Goal: Task Accomplishment & Management: Use online tool/utility

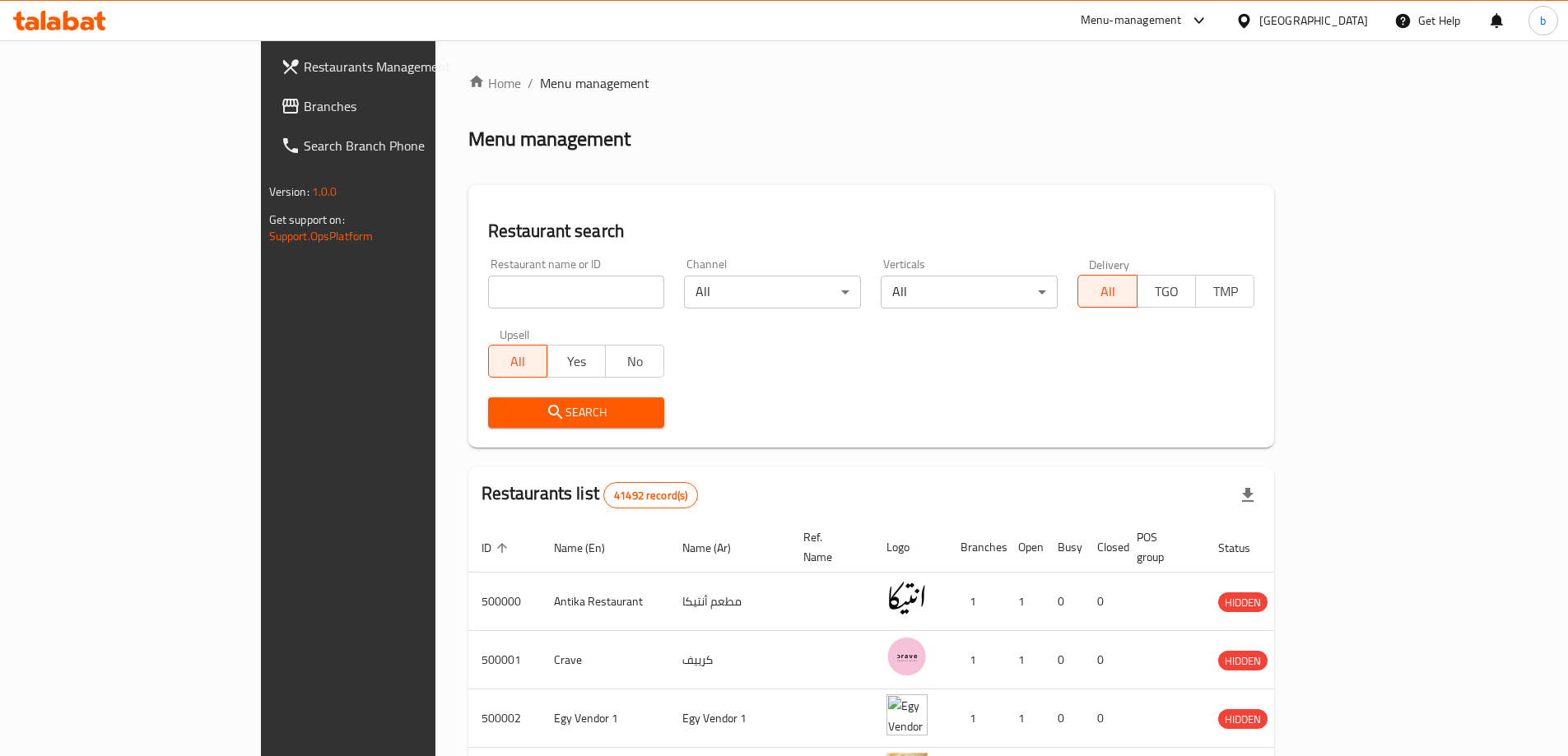
click at [267, 116] on link "Branches" at bounding box center [395, 106] width 255 height 40
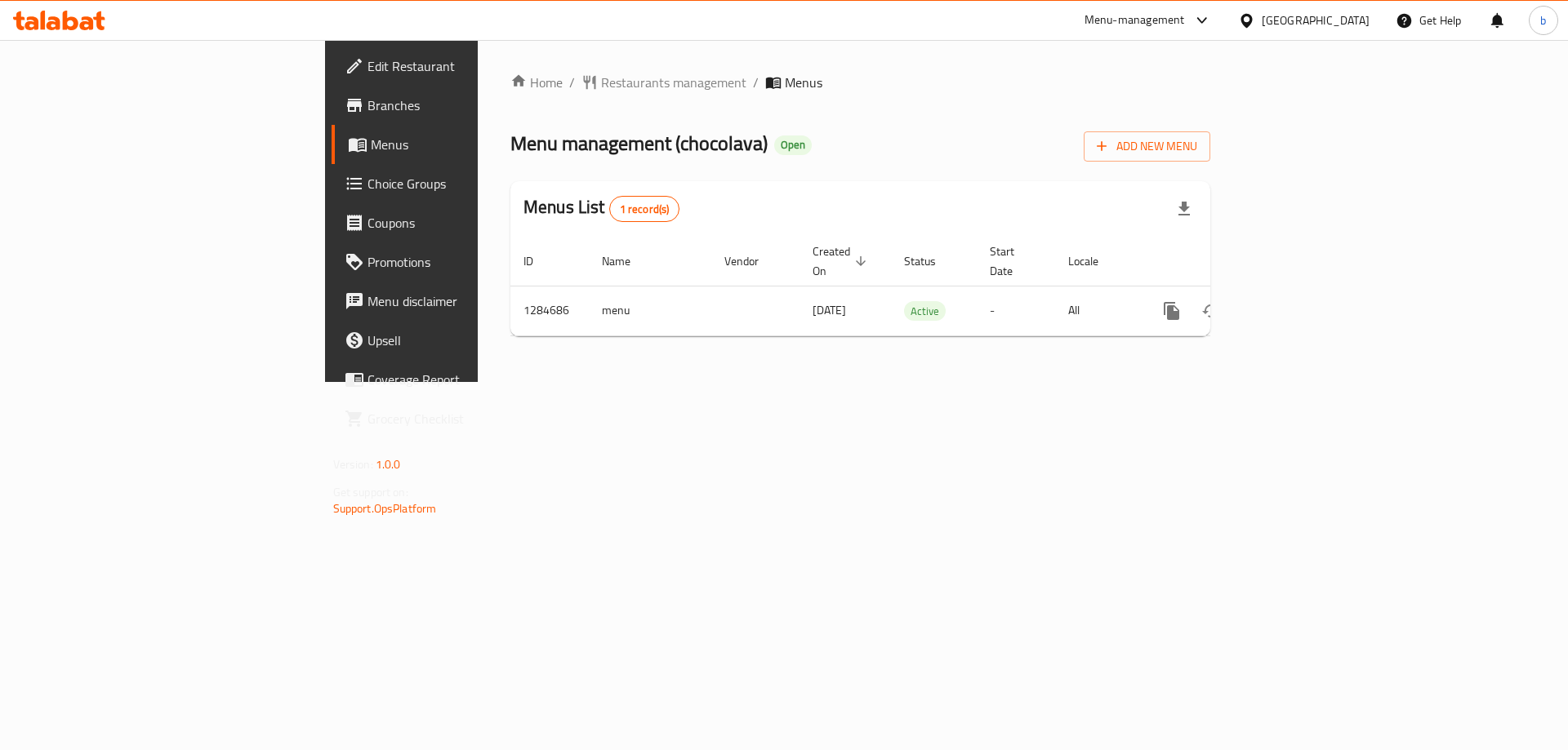
click at [367, 101] on span "Branches" at bounding box center [471, 105] width 206 height 19
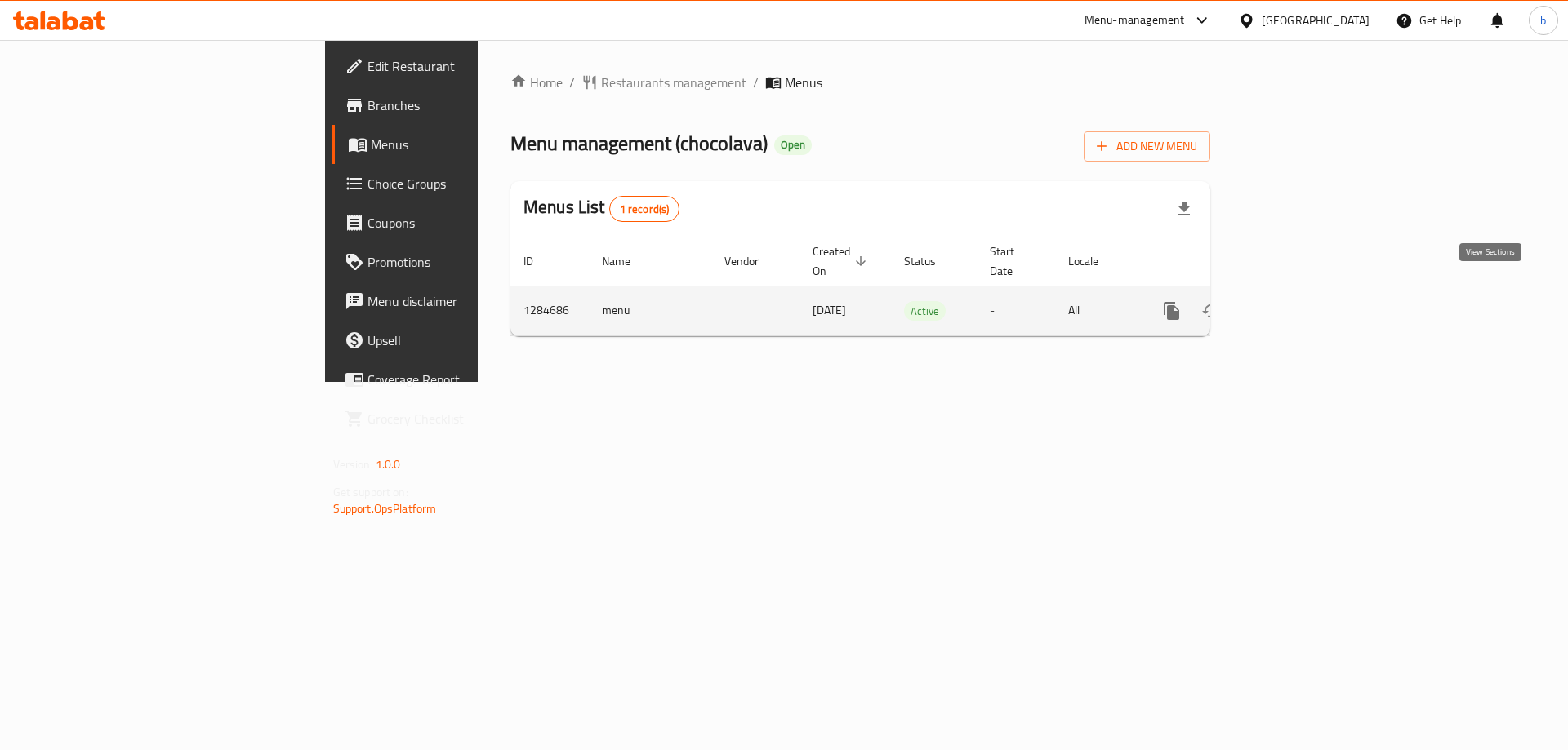
click at [1299, 301] on icon "enhanced table" at bounding box center [1289, 310] width 19 height 19
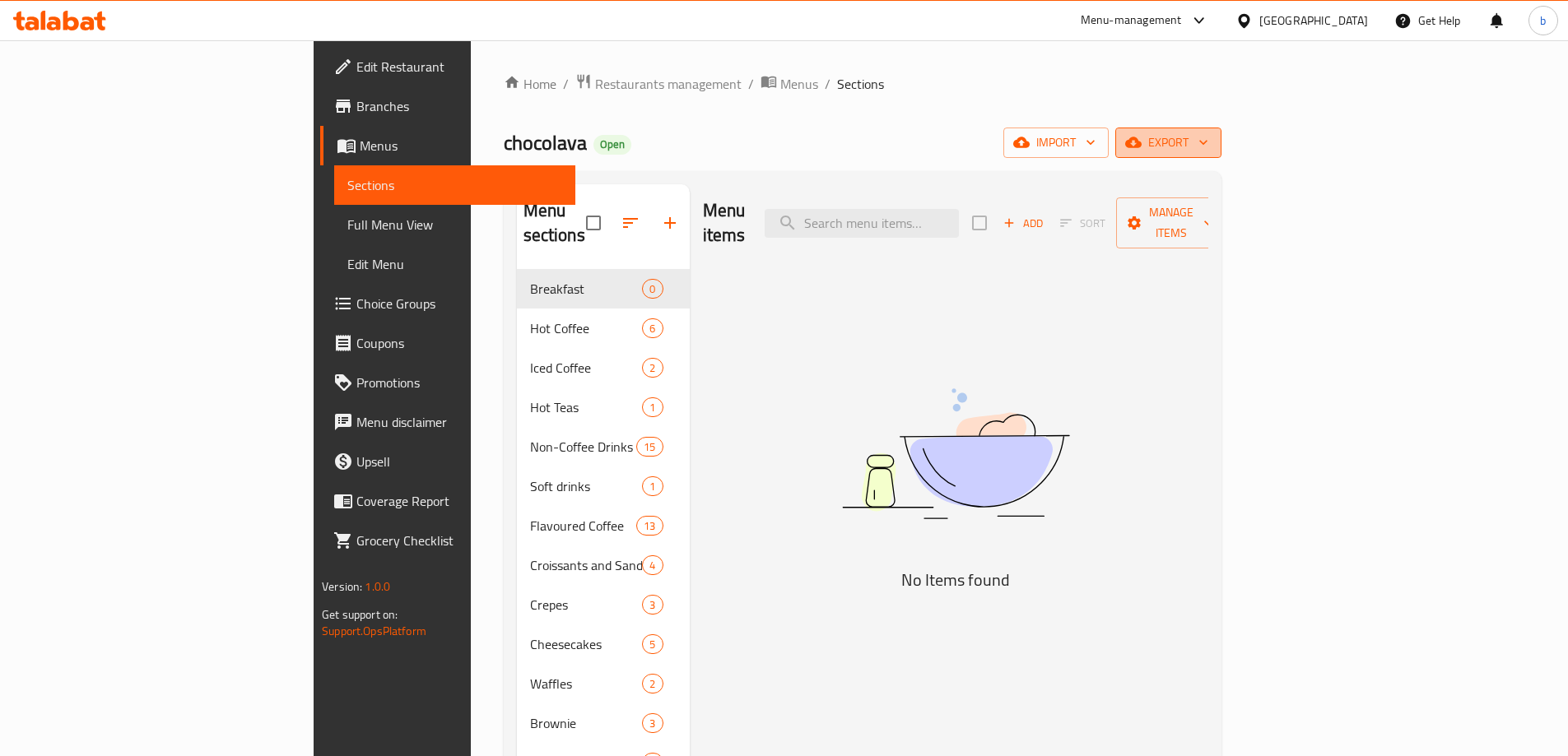
click at [1208, 152] on span "export" at bounding box center [1168, 142] width 80 height 20
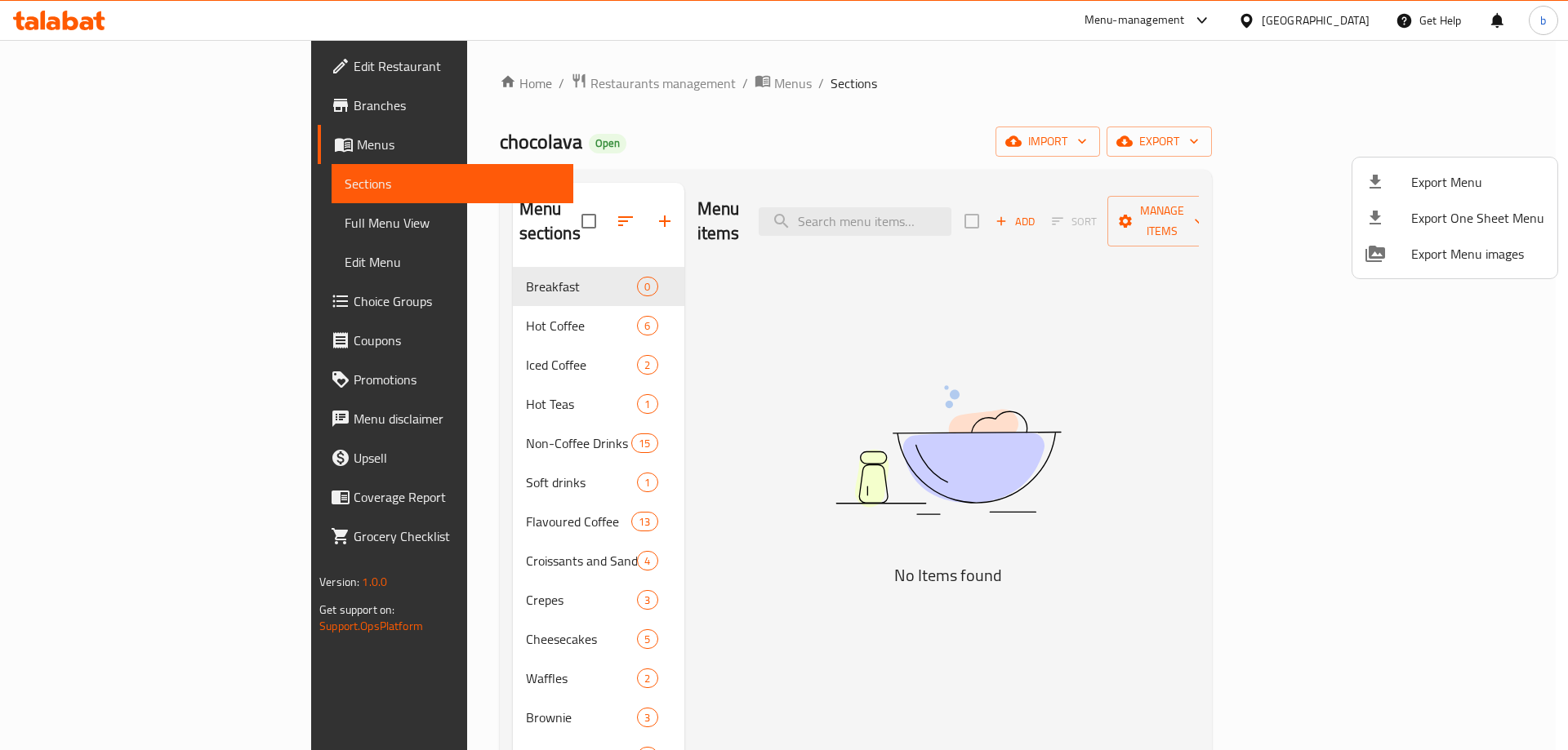
click at [1344, 293] on div at bounding box center [784, 375] width 1568 height 750
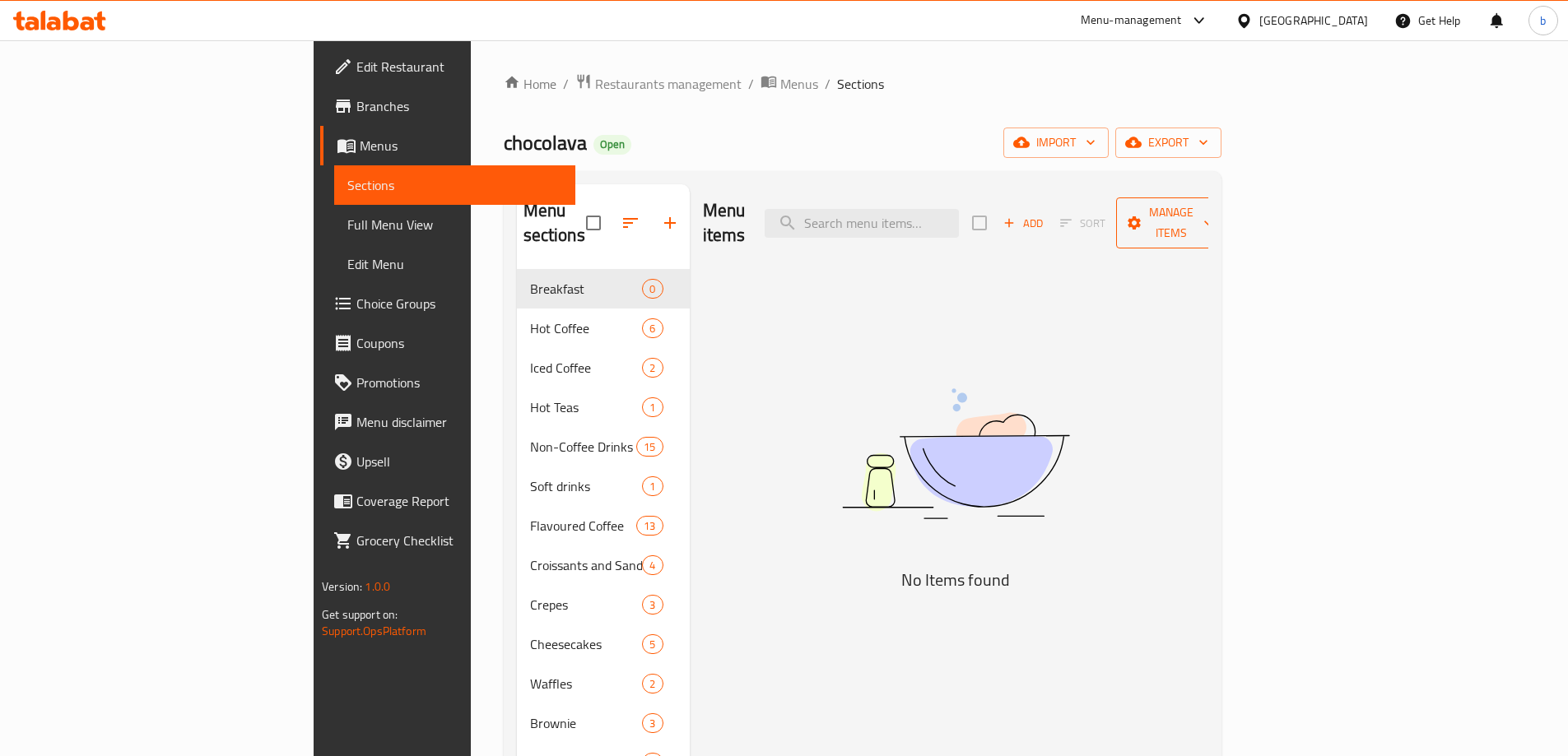
click at [1213, 218] on span "Manage items" at bounding box center [1171, 223] width 84 height 41
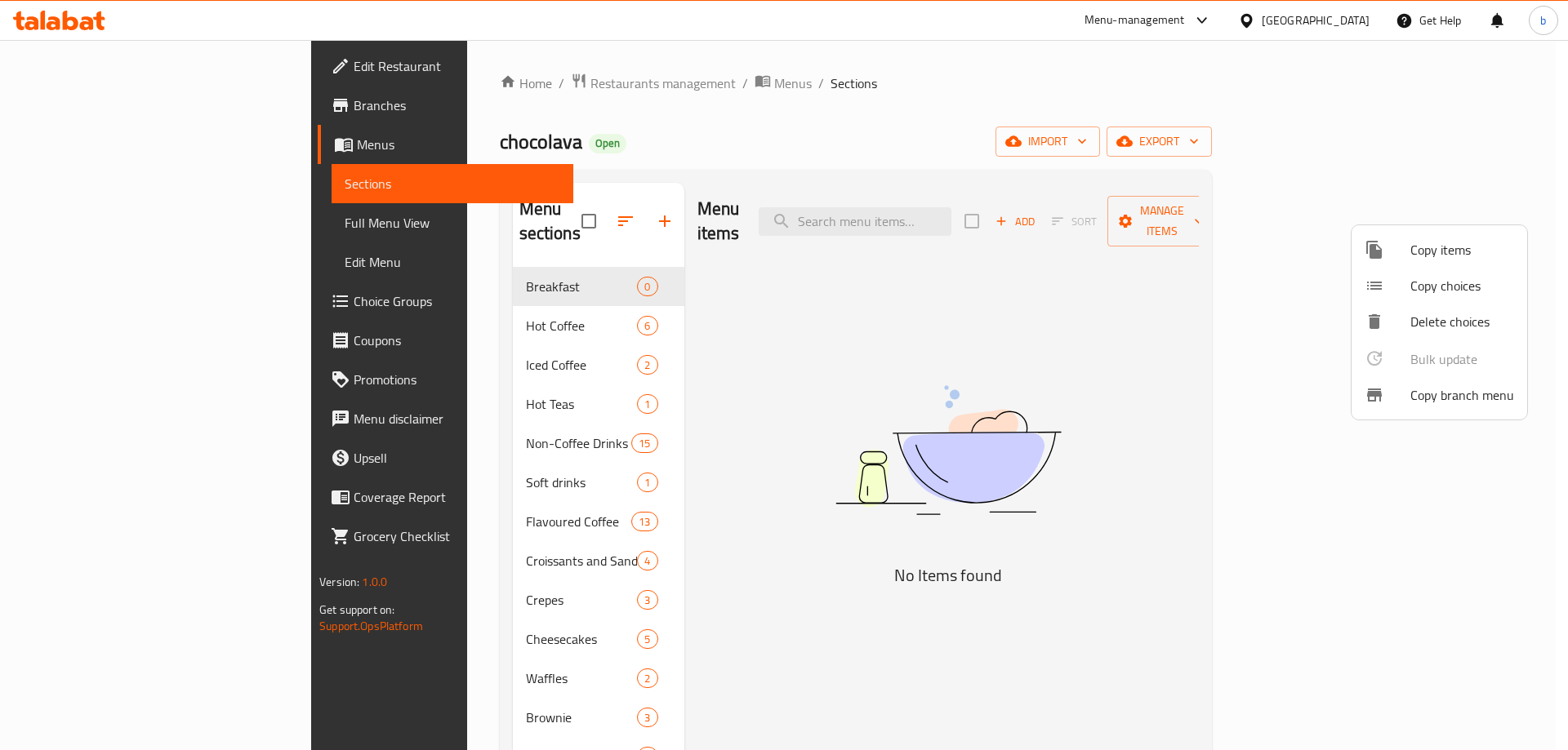
click at [1448, 392] on span "Copy branch menu" at bounding box center [1462, 395] width 104 height 19
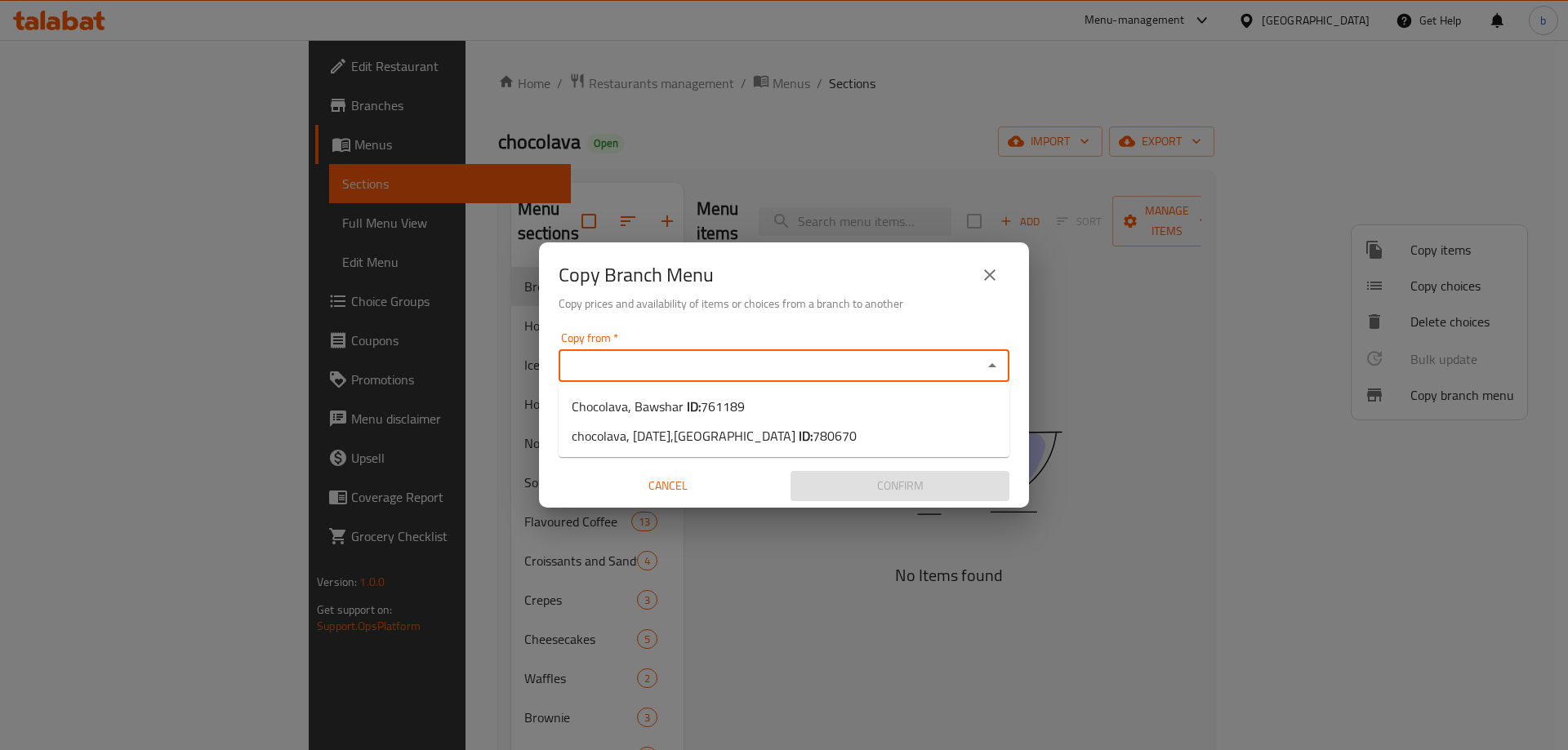
click at [892, 360] on input "Copy from   *" at bounding box center [770, 365] width 414 height 23
click at [721, 414] on span "761189" at bounding box center [722, 406] width 44 height 24
type input "Chocolava, Bawshar"
click at [844, 376] on input "Chocolava, Bawshar" at bounding box center [770, 365] width 414 height 23
click at [991, 364] on icon "Open" at bounding box center [992, 366] width 8 height 4
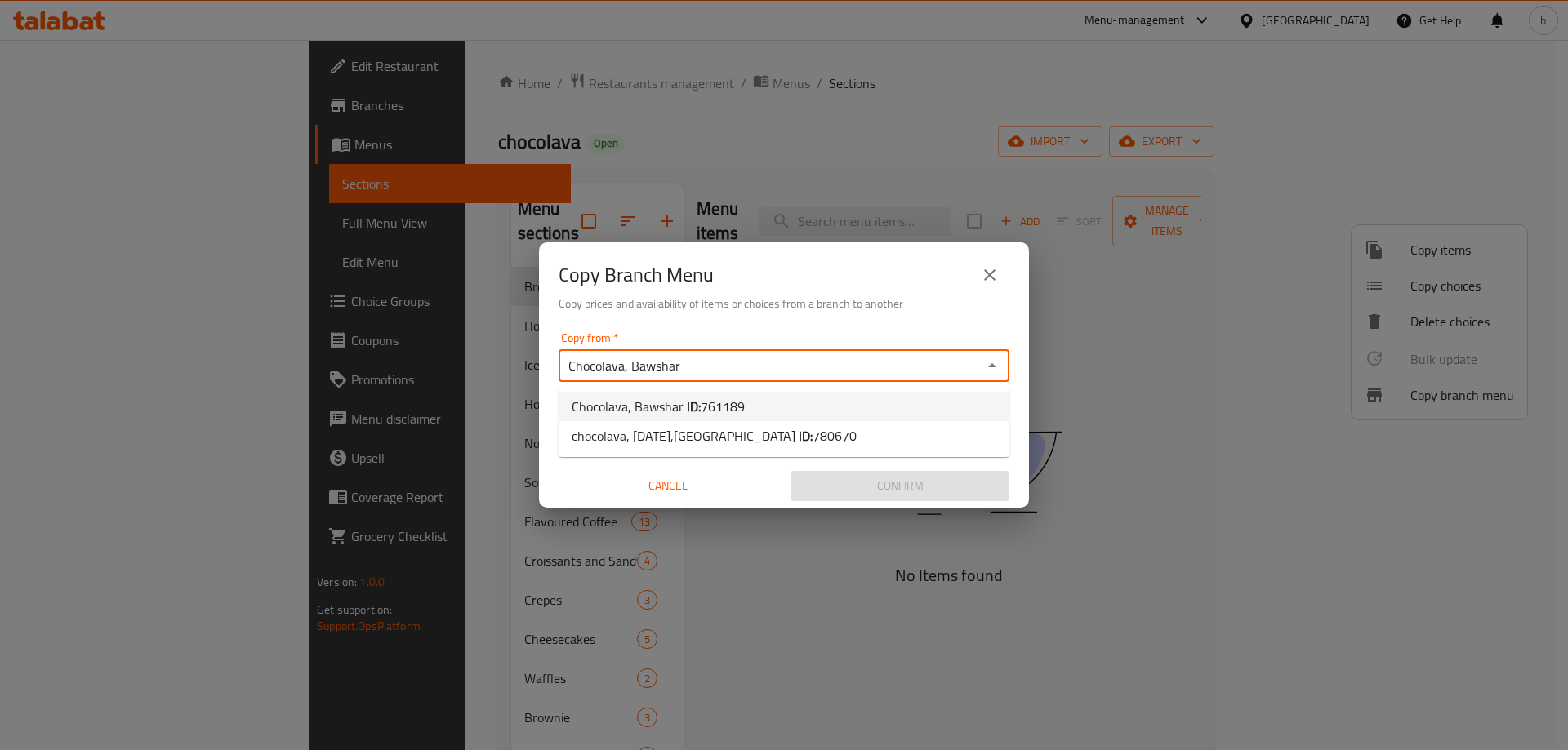
click at [837, 333] on div "Copy from   * Chocolava, Bawshar Copy from *" at bounding box center [783, 358] width 450 height 50
click at [827, 334] on div "Copy from   * Chocolava, Bawshar Copy from *" at bounding box center [783, 358] width 450 height 50
click at [818, 352] on div "Chocolava, Bawshar Copy from *" at bounding box center [783, 365] width 450 height 33
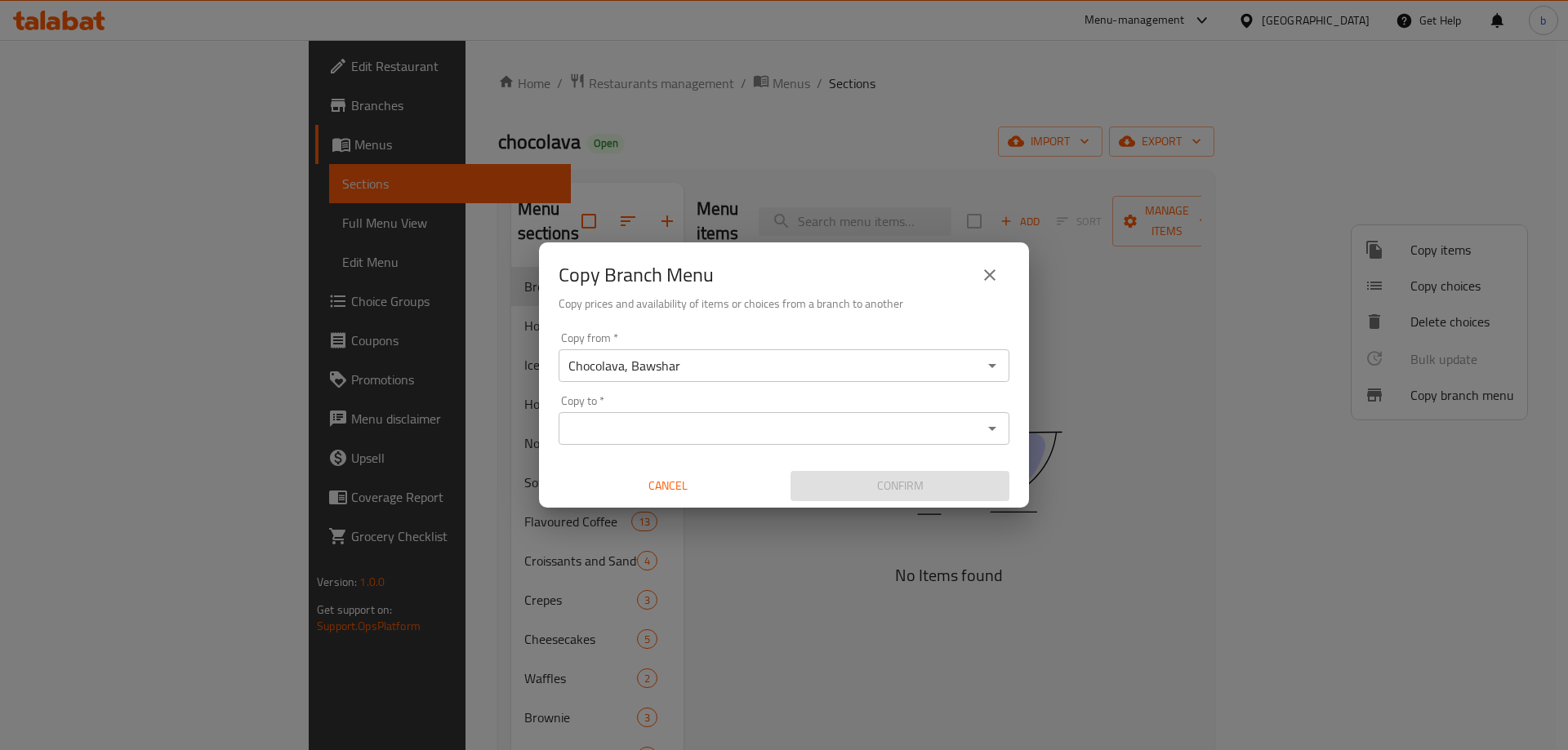
click at [838, 328] on div "Copy from   * Chocolava, Bawshar Copy from * Copy to   * Copy to * Cancel Confi…" at bounding box center [784, 416] width 490 height 182
click at [748, 423] on input "Copy to   *" at bounding box center [770, 429] width 414 height 23
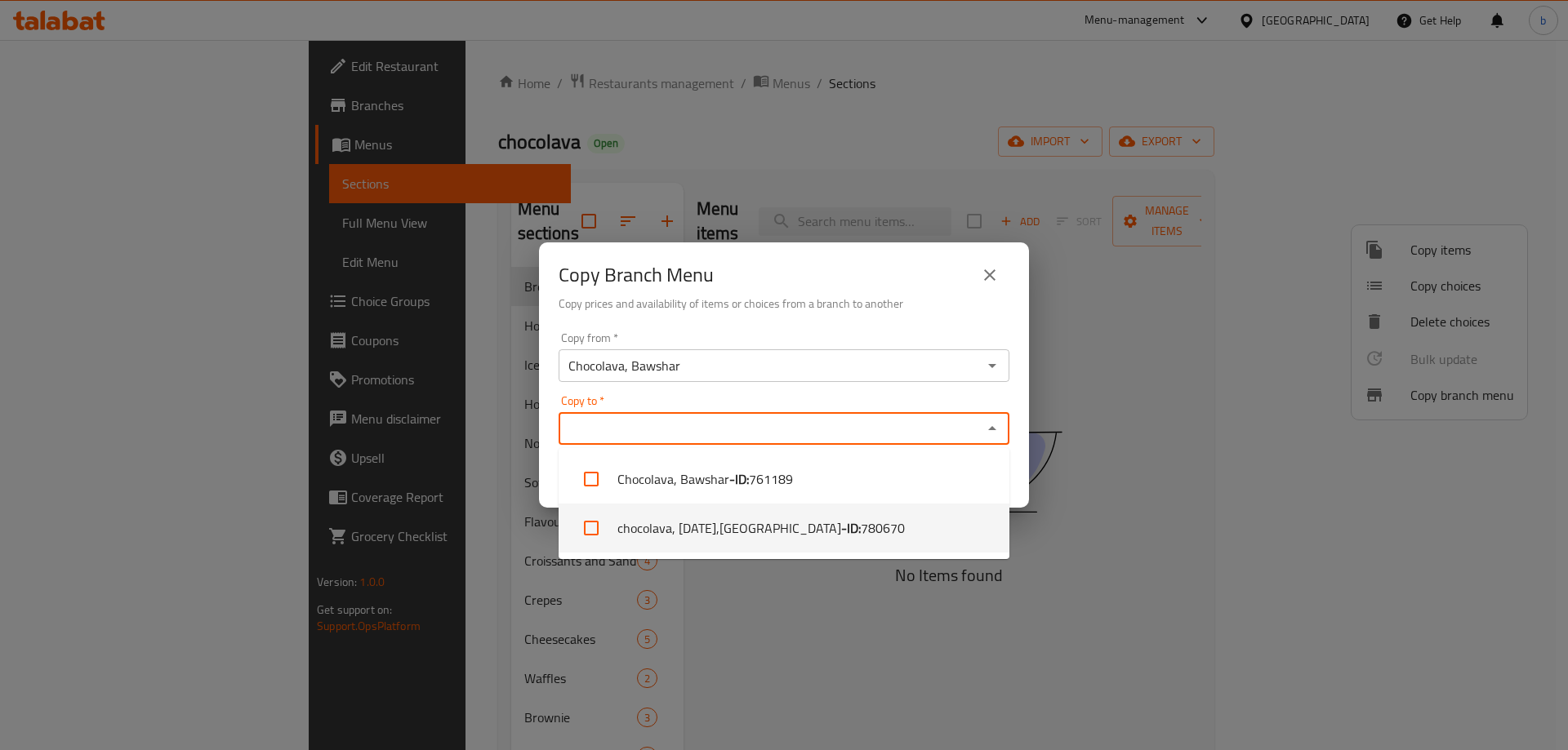
click at [779, 537] on li "chocolava, [DATE],Azaiba - ID: 780670" at bounding box center [783, 527] width 450 height 49
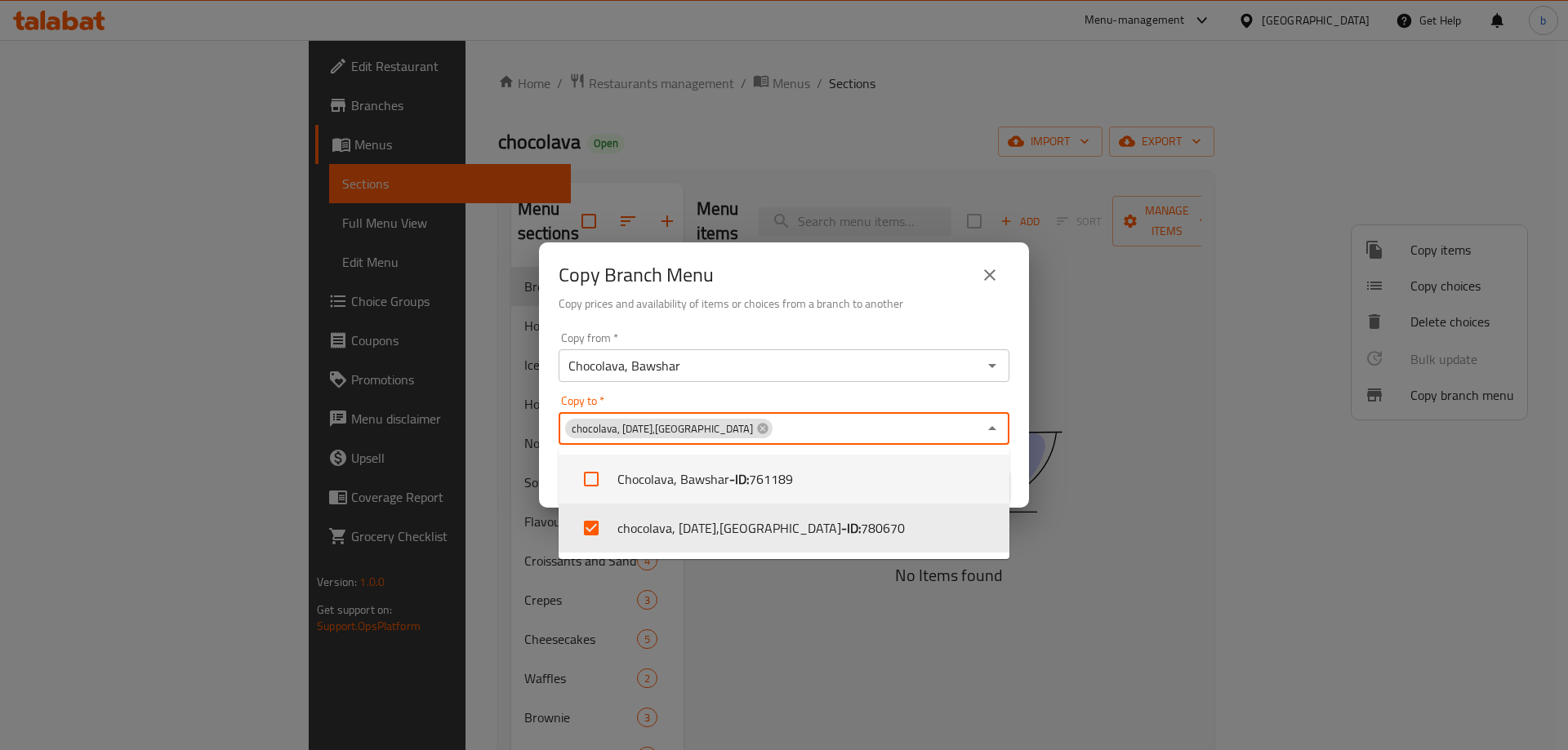
click at [847, 397] on div "Copy to   * chocolava, [DATE],Azaiba Copy to *" at bounding box center [783, 420] width 450 height 50
click at [846, 398] on div "Copy to   * chocolava, [DATE],Azaiba Copy to *" at bounding box center [783, 420] width 450 height 50
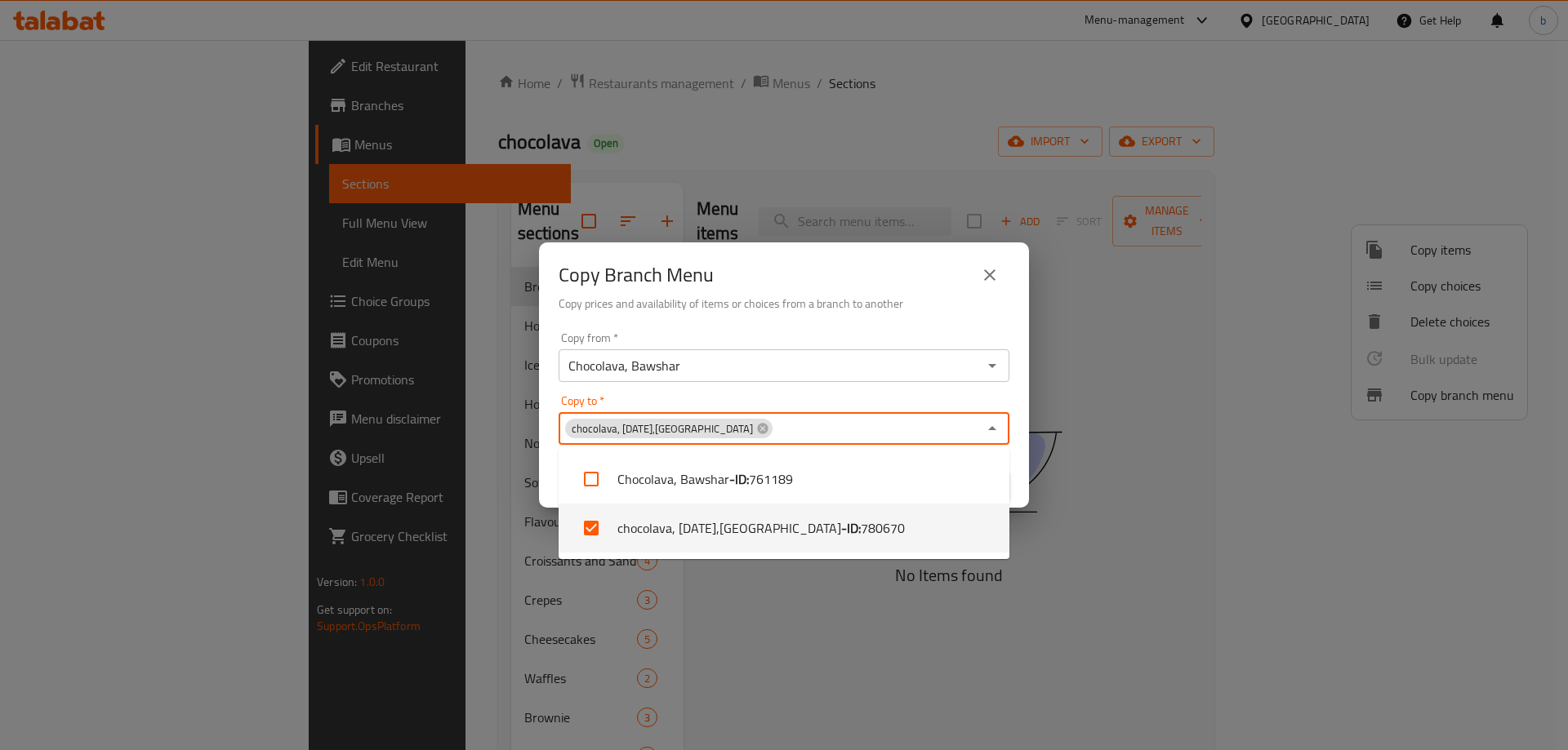
click at [882, 546] on li "chocolava, [DATE],Azaiba - ID: 780670" at bounding box center [783, 527] width 450 height 49
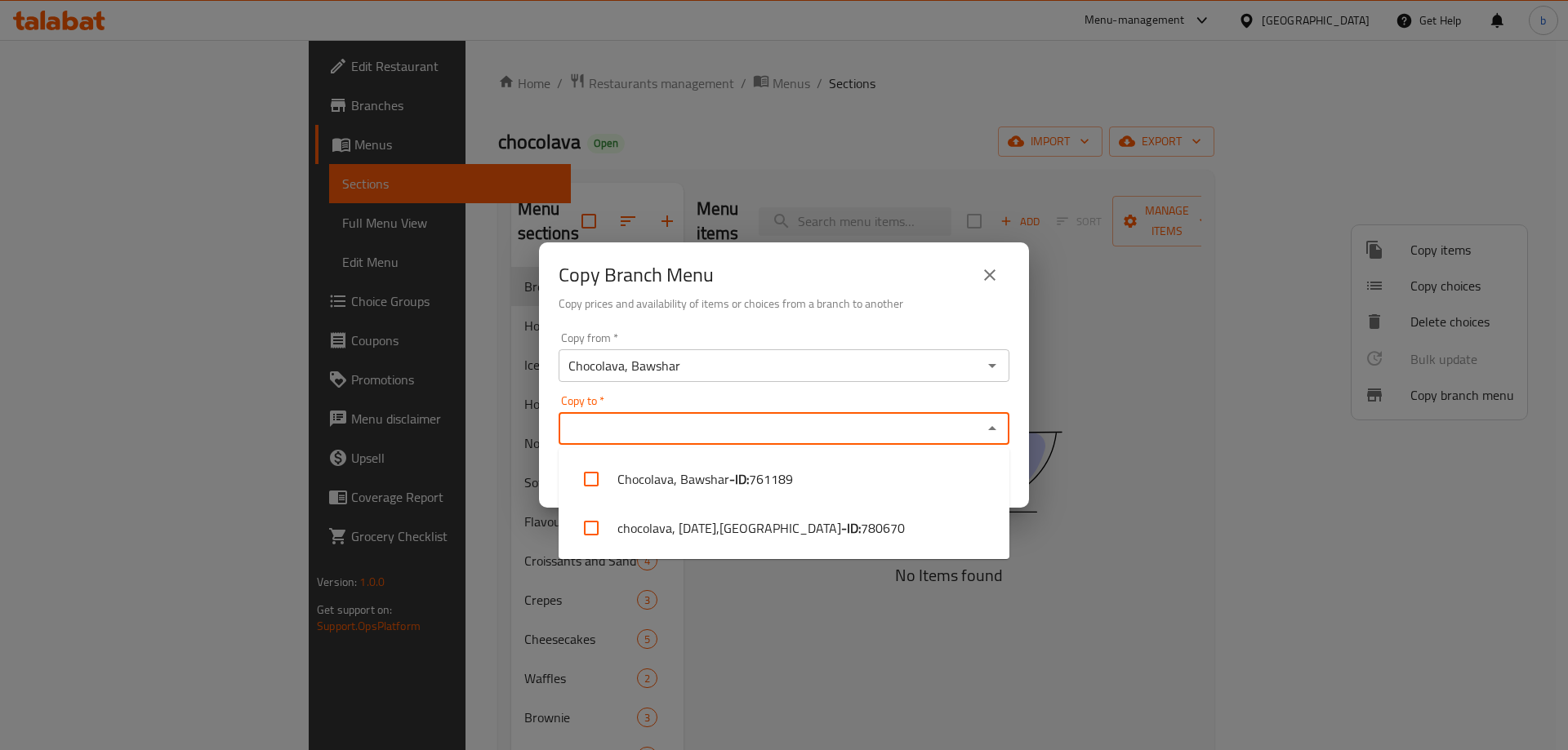
click at [882, 538] on li "chocolava, [DATE],Azaiba - ID: 780670" at bounding box center [783, 527] width 450 height 49
checkbox input "true"
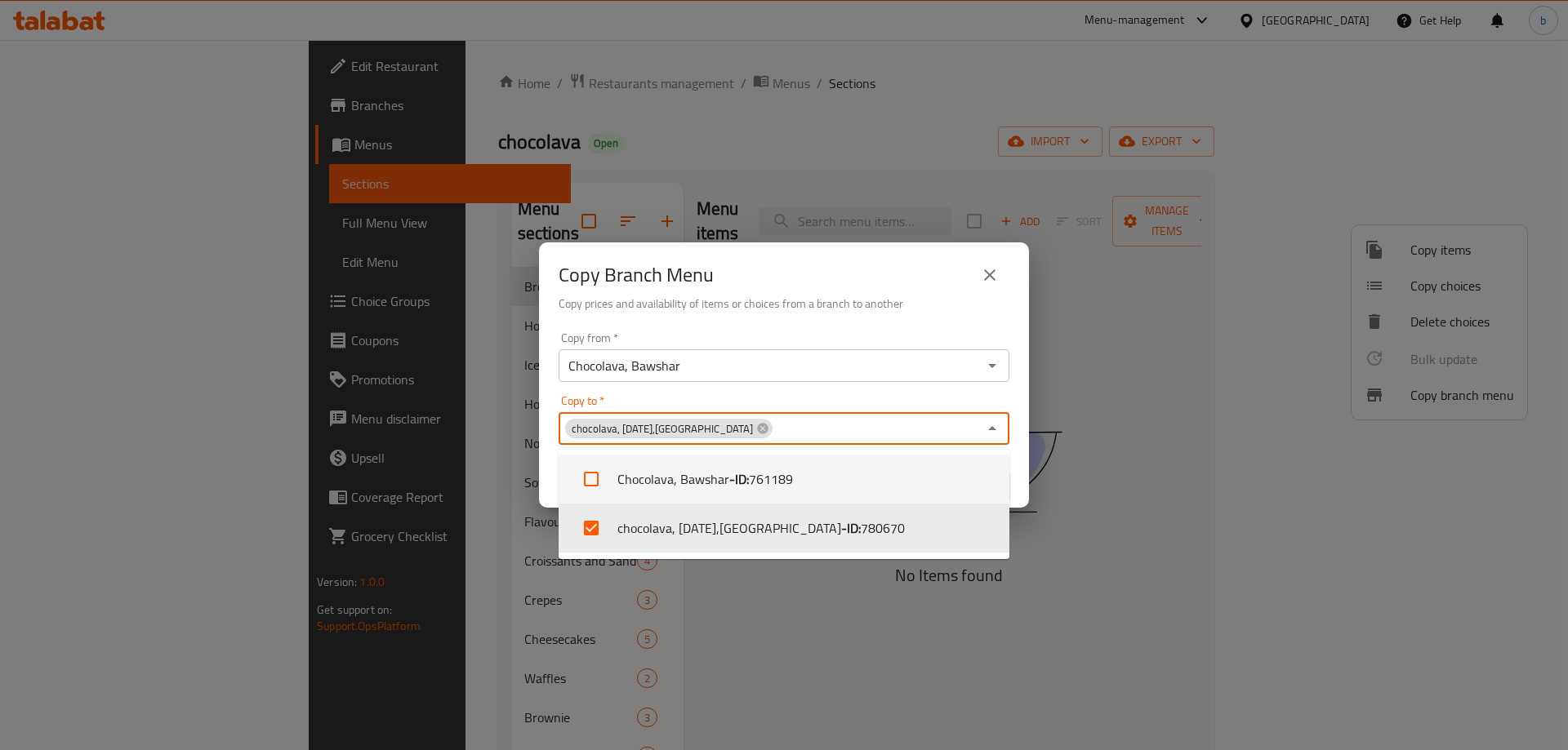
click at [871, 433] on input "Copy to   *" at bounding box center [876, 429] width 203 height 23
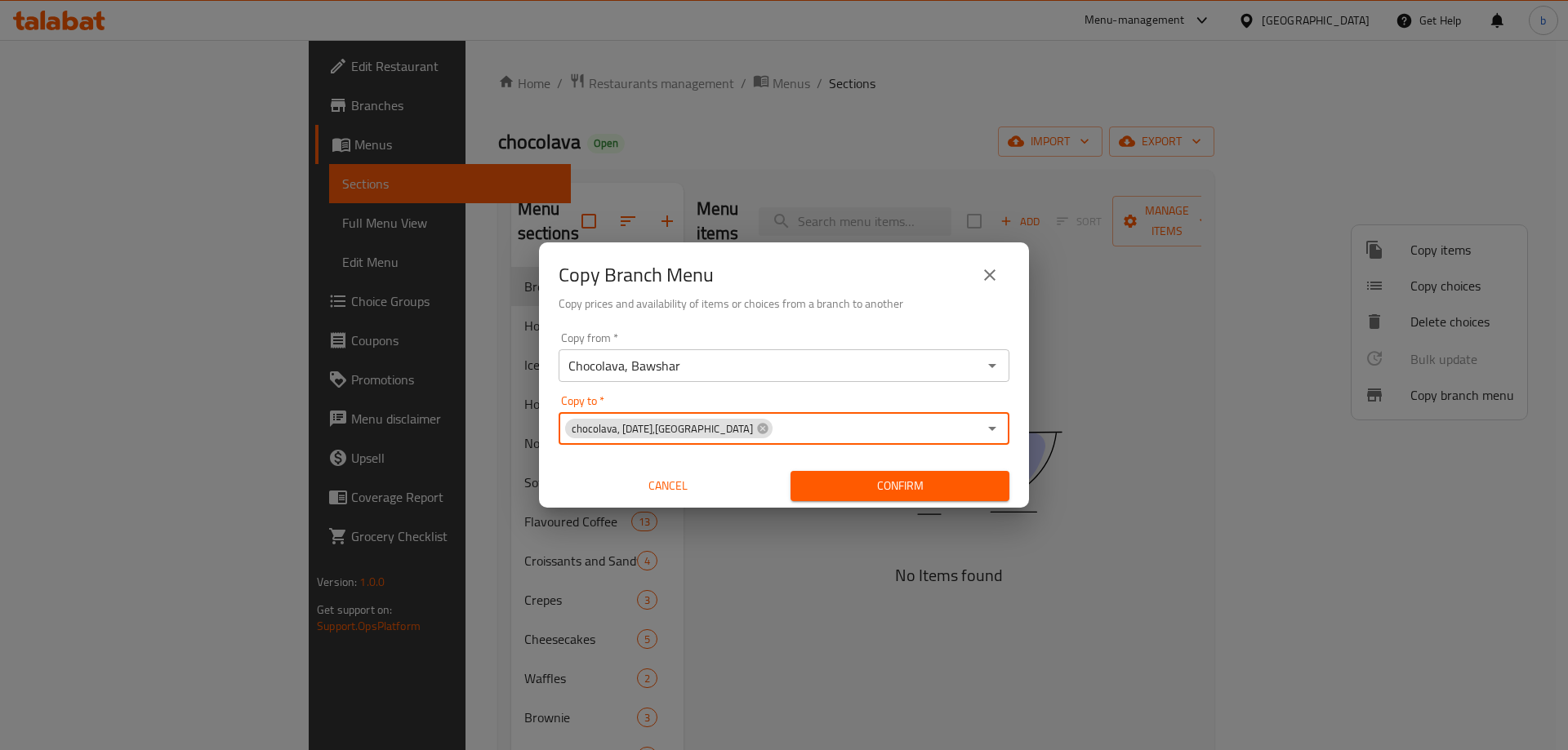
click at [987, 280] on icon "close" at bounding box center [989, 275] width 19 height 19
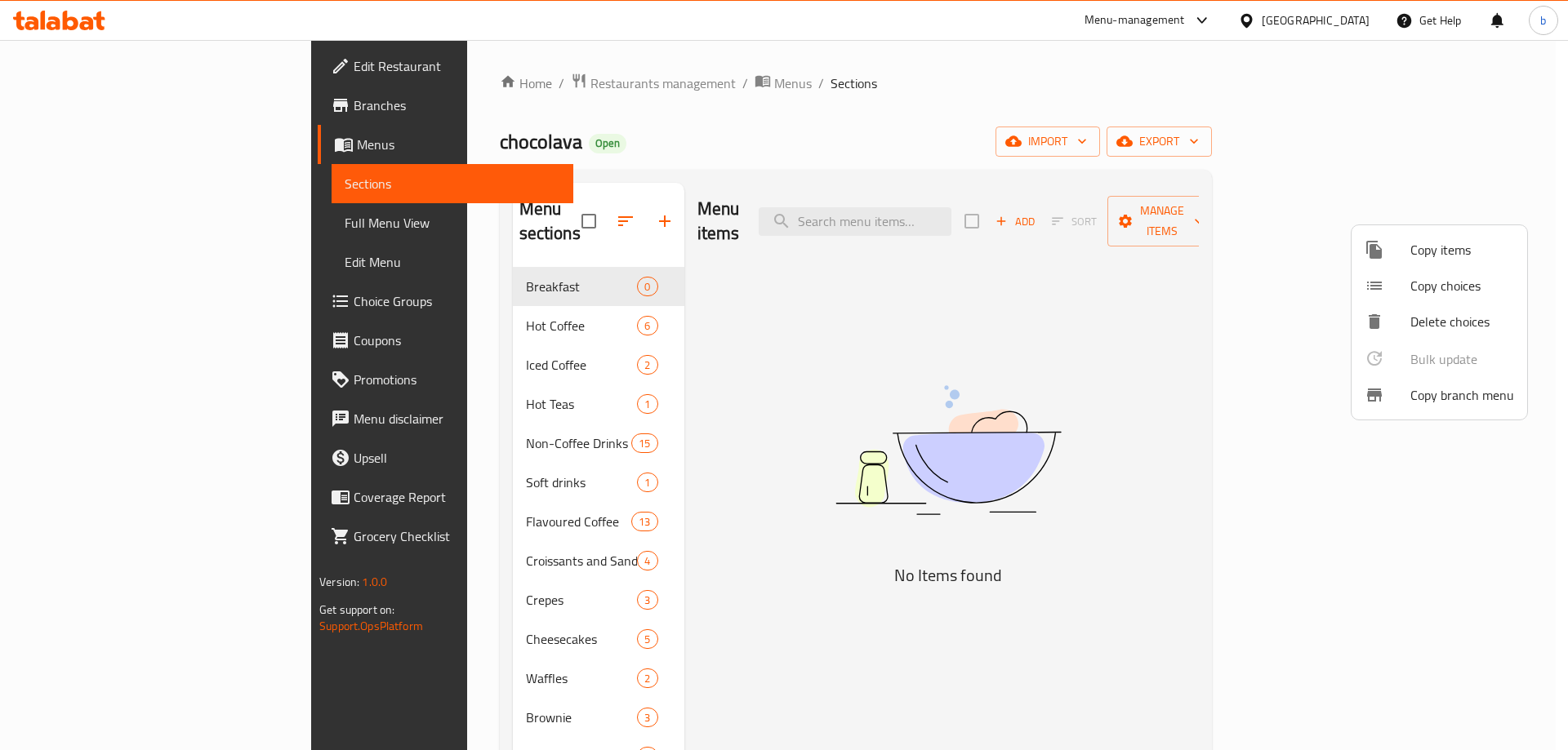
click at [126, 101] on div at bounding box center [784, 375] width 1568 height 750
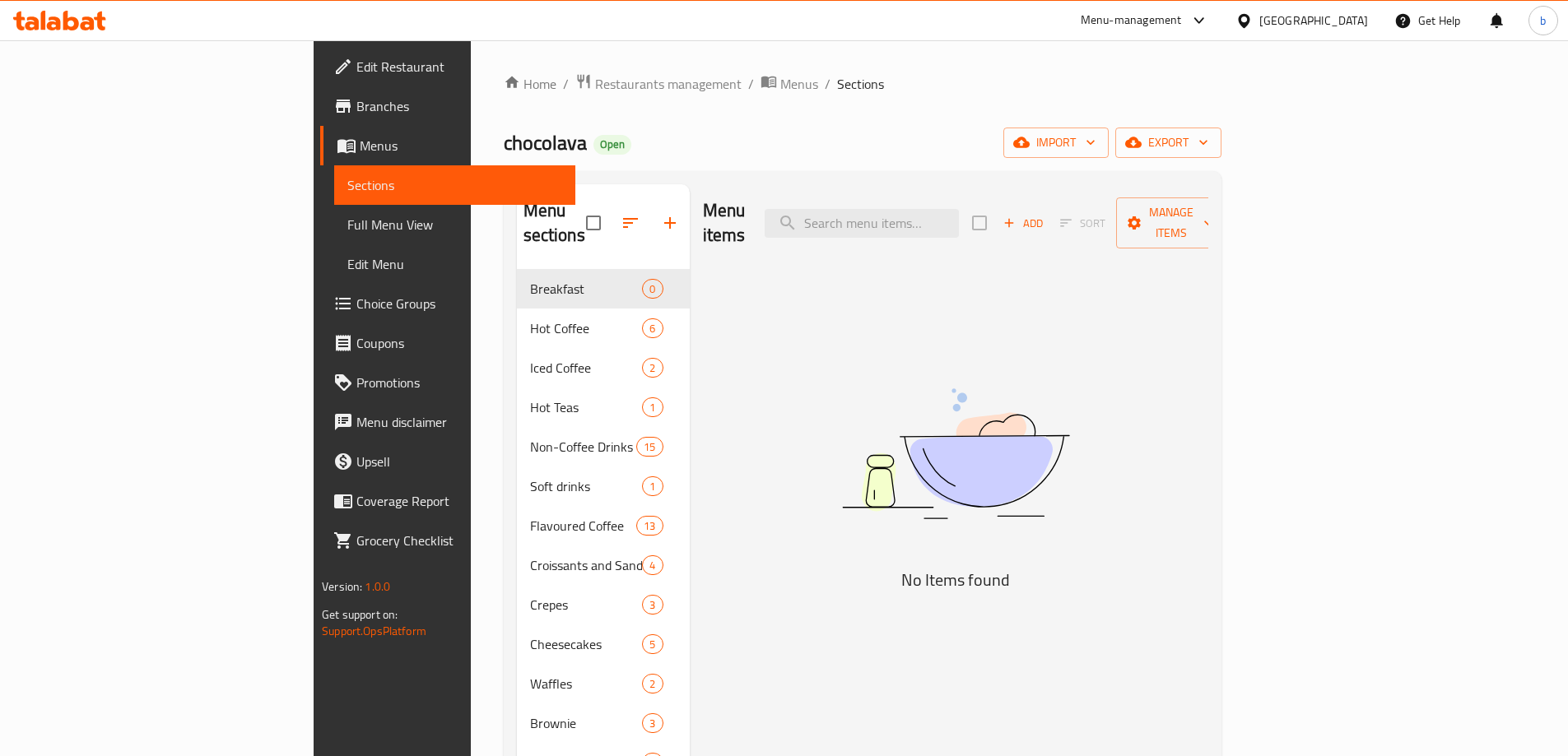
click at [357, 102] on span "Branches" at bounding box center [460, 106] width 206 height 19
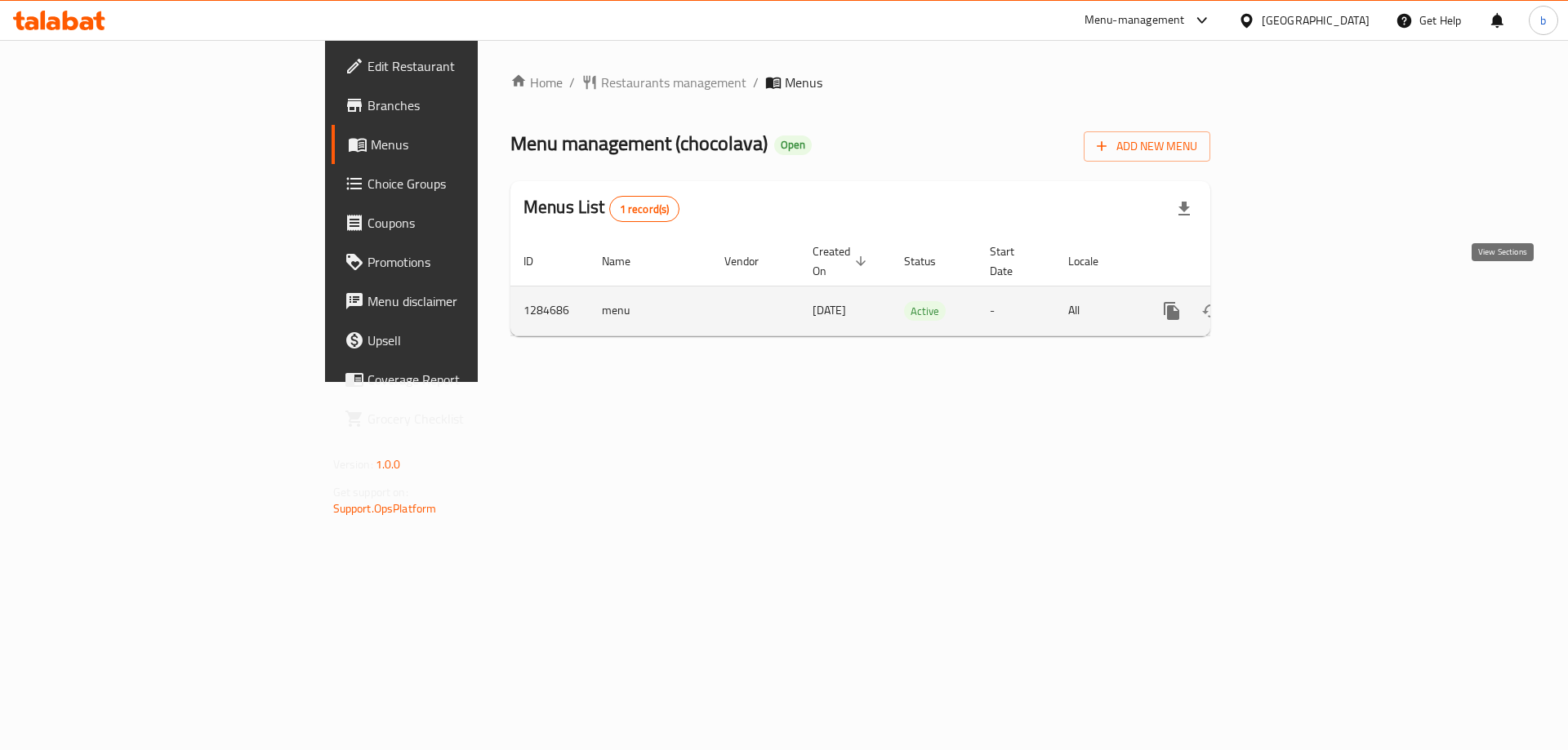
click at [1309, 297] on link "enhanced table" at bounding box center [1289, 310] width 40 height 40
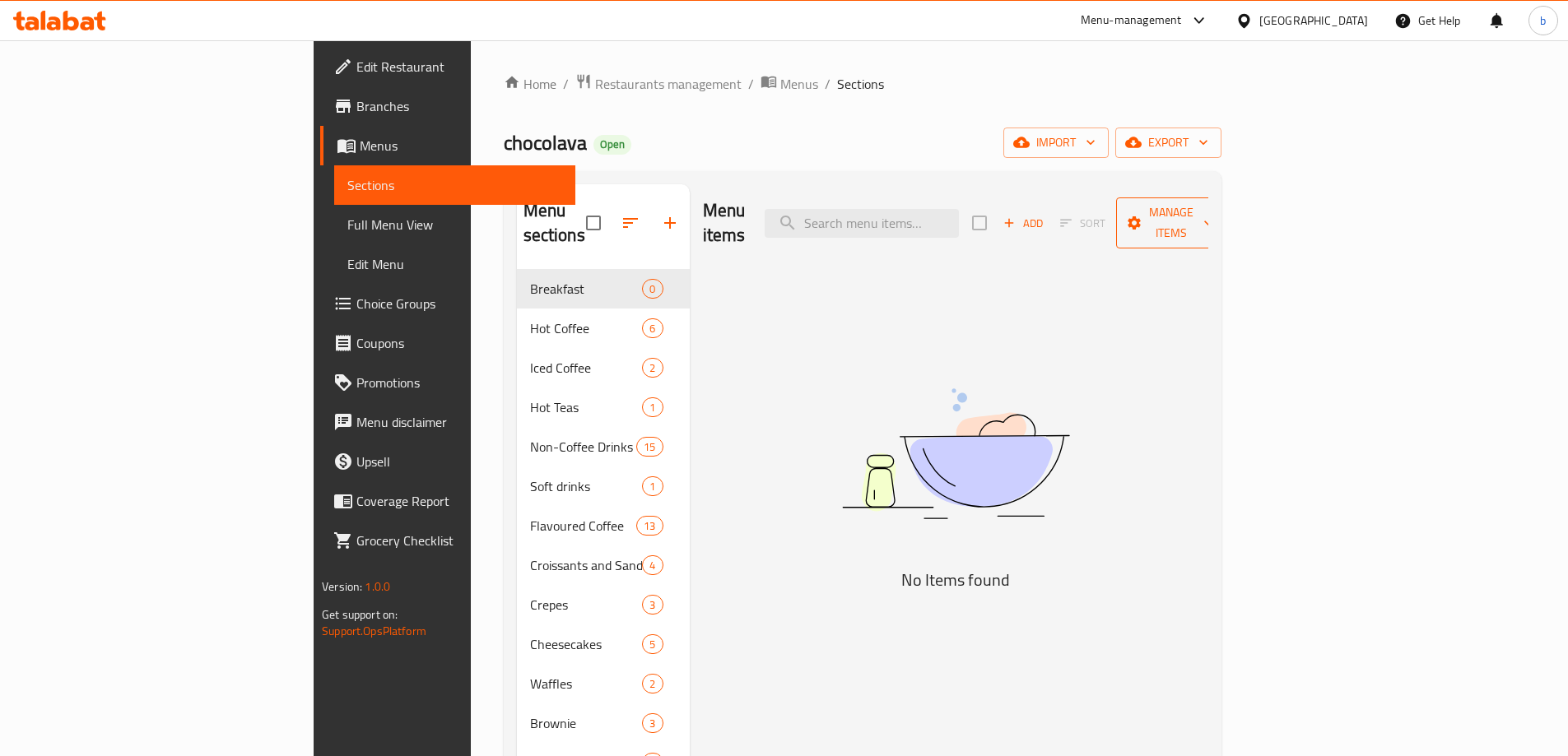
click at [1213, 210] on span "Manage items" at bounding box center [1171, 223] width 84 height 41
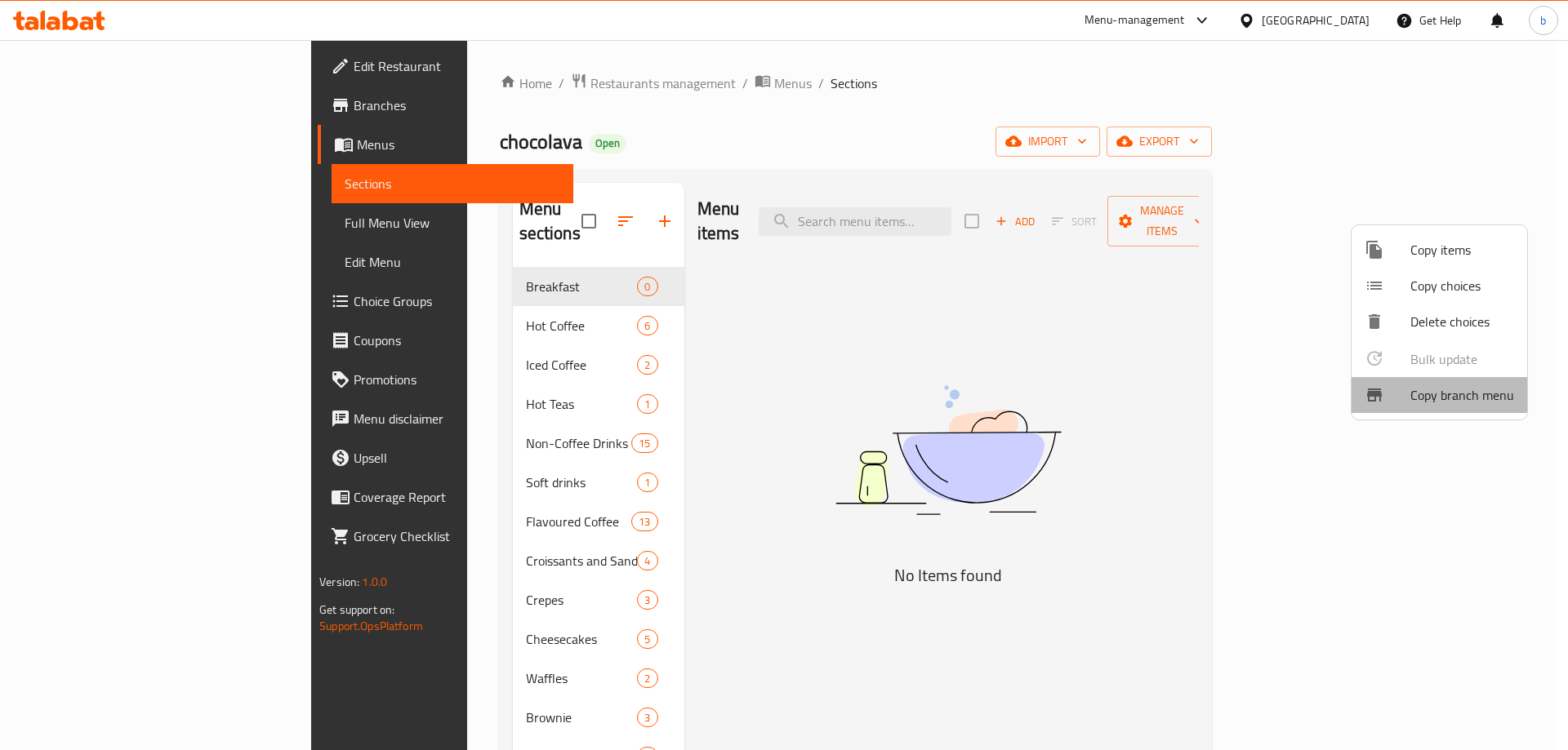
click at [1414, 391] on span "Copy branch menu" at bounding box center [1462, 395] width 104 height 19
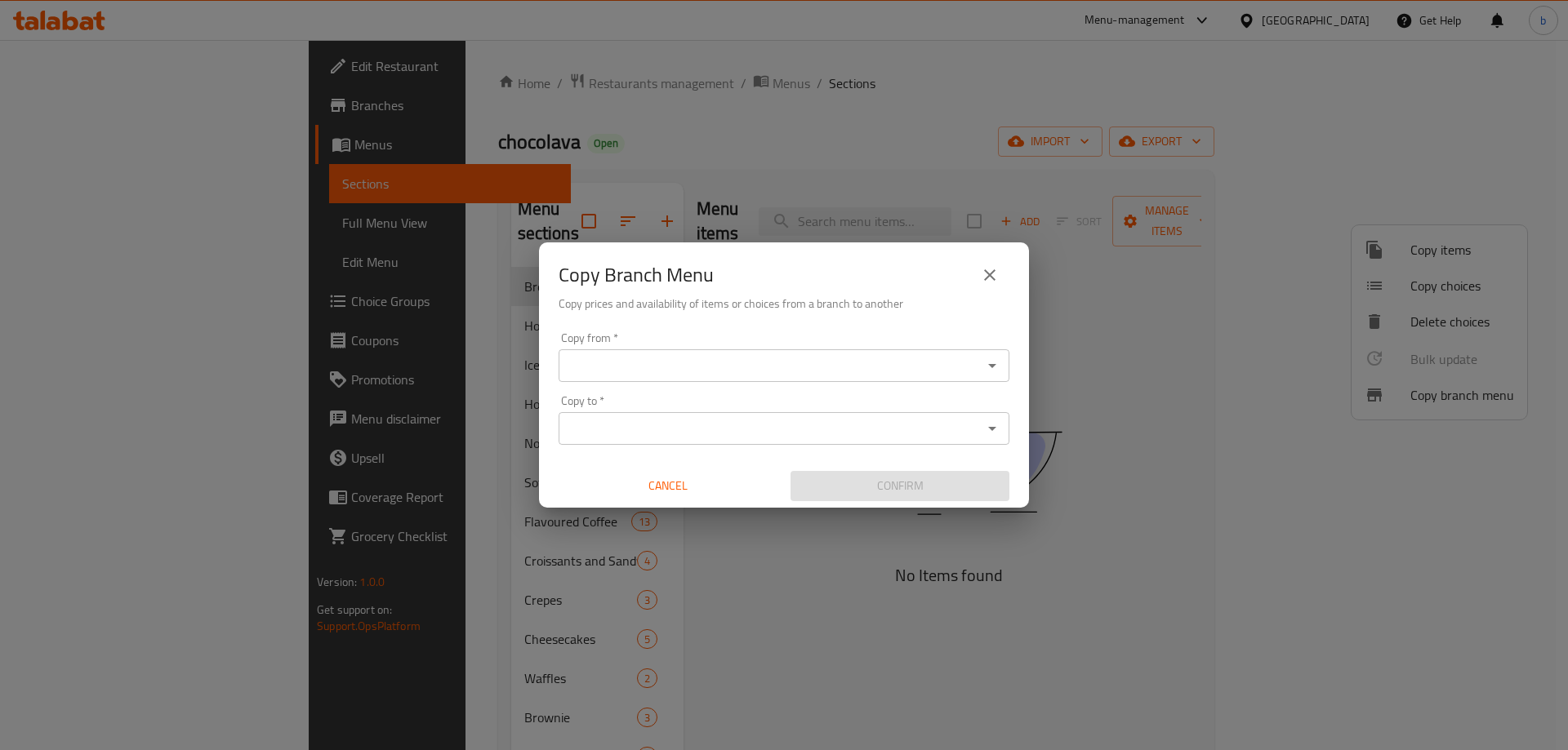
click at [998, 372] on icon "Open" at bounding box center [992, 365] width 19 height 19
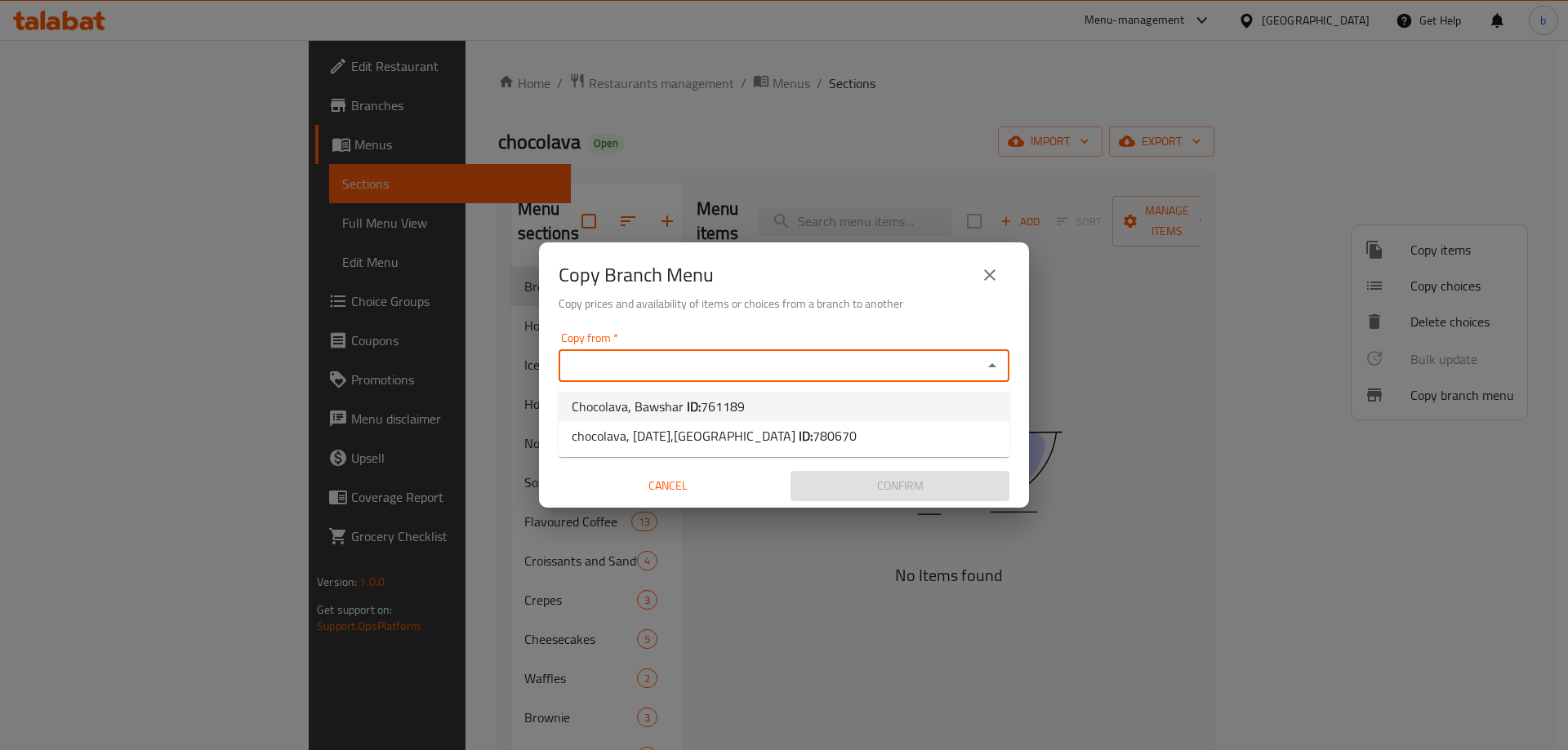
click at [813, 407] on li "Chocolava, Bawshar ID: 761189" at bounding box center [783, 406] width 450 height 29
type input "Chocolava, Bawshar"
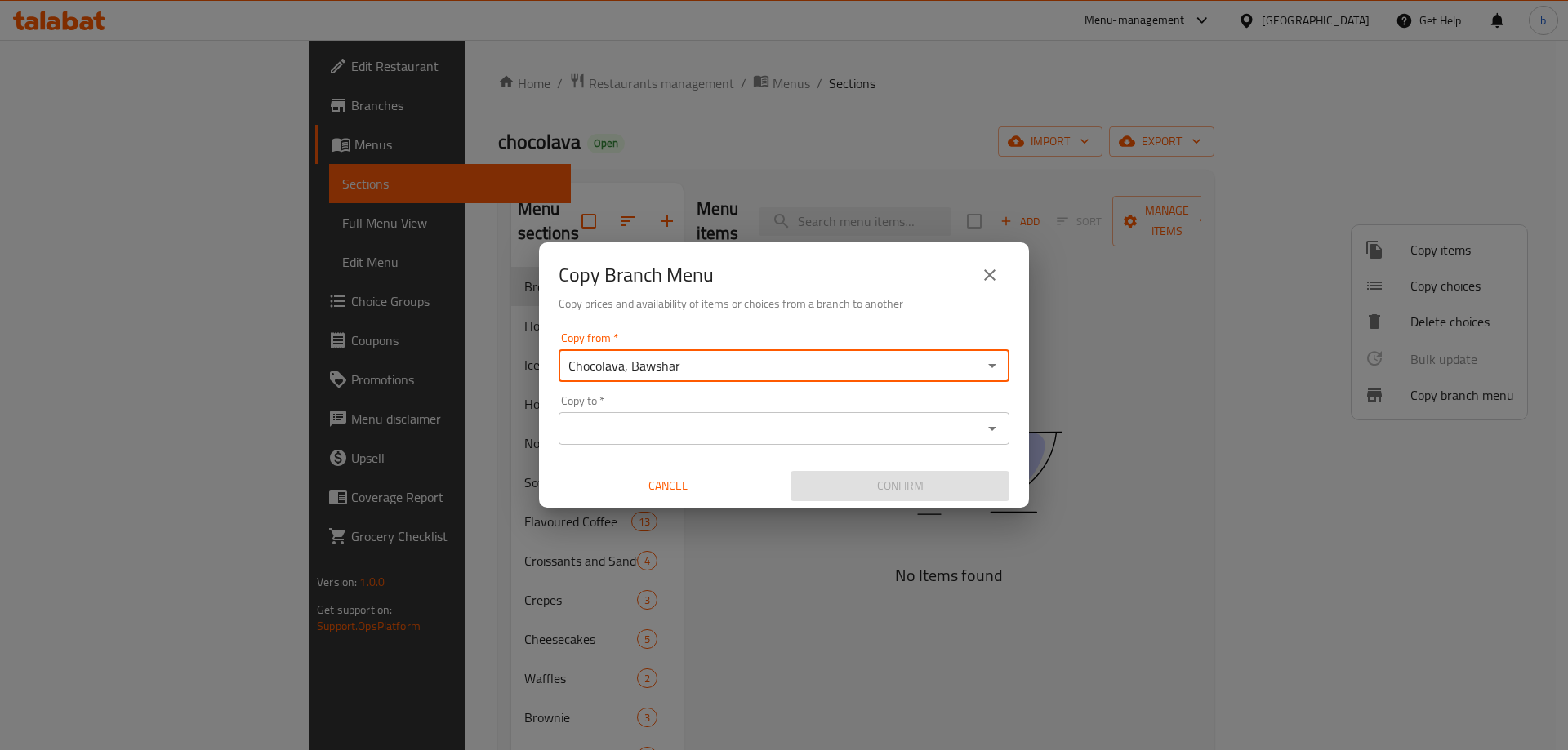
click at [993, 433] on icon "Open" at bounding box center [992, 428] width 19 height 19
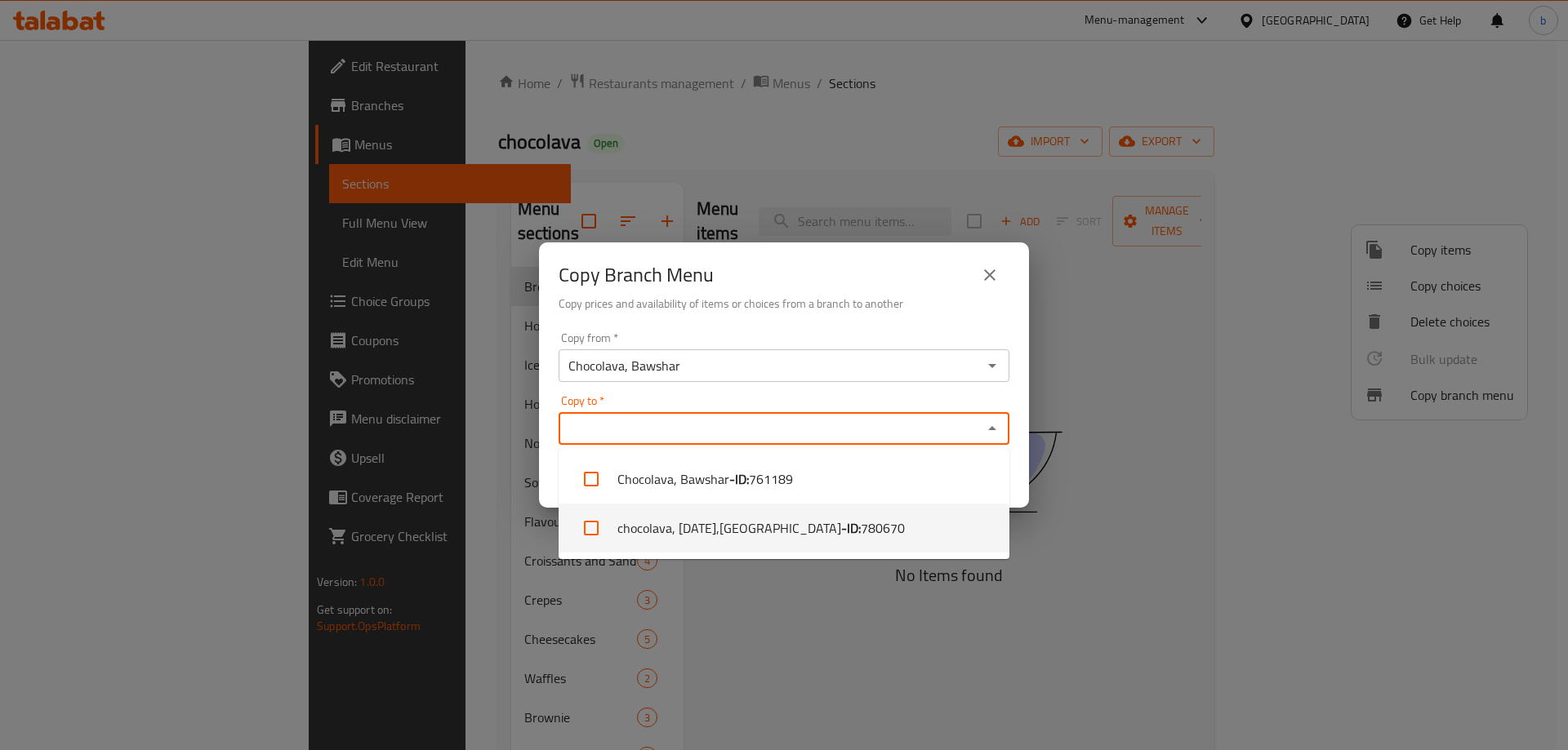
click at [858, 533] on li "chocolava, [DATE],Azaiba - ID: 780670" at bounding box center [783, 527] width 450 height 49
checkbox input "true"
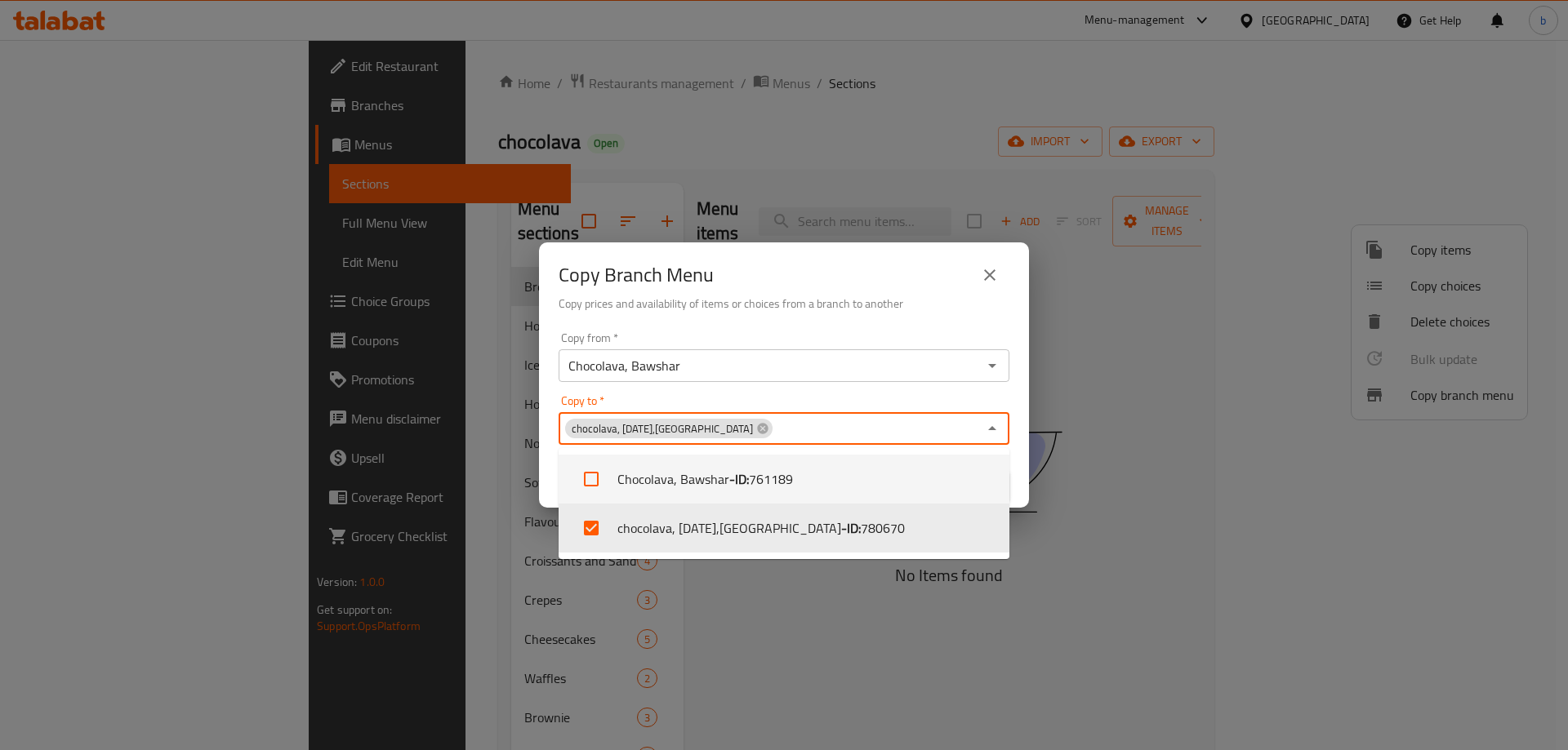
click at [933, 343] on div "Copy from   * Chocolava, Bawshar Copy from *" at bounding box center [783, 358] width 450 height 50
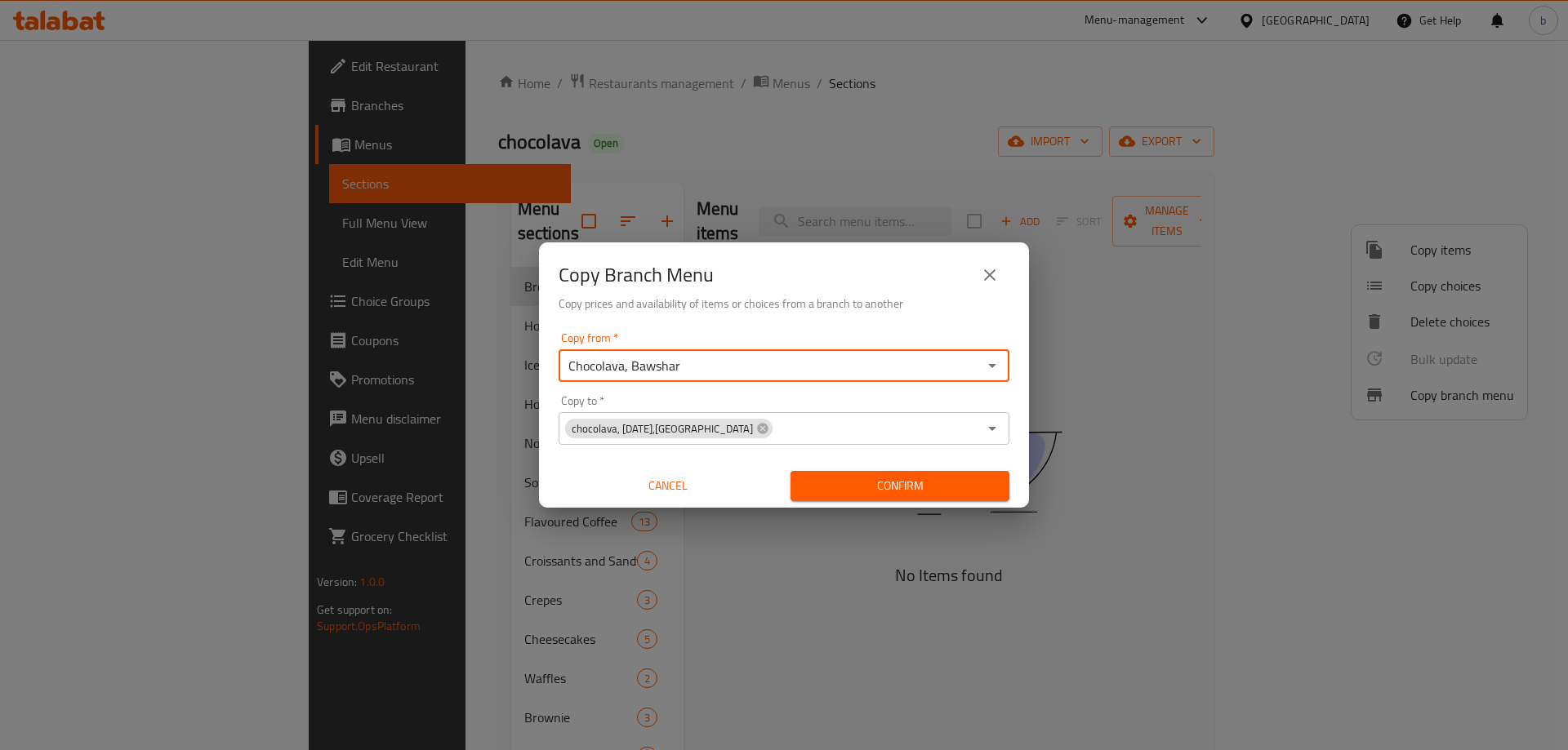
click at [940, 474] on button "Confirm" at bounding box center [900, 486] width 219 height 30
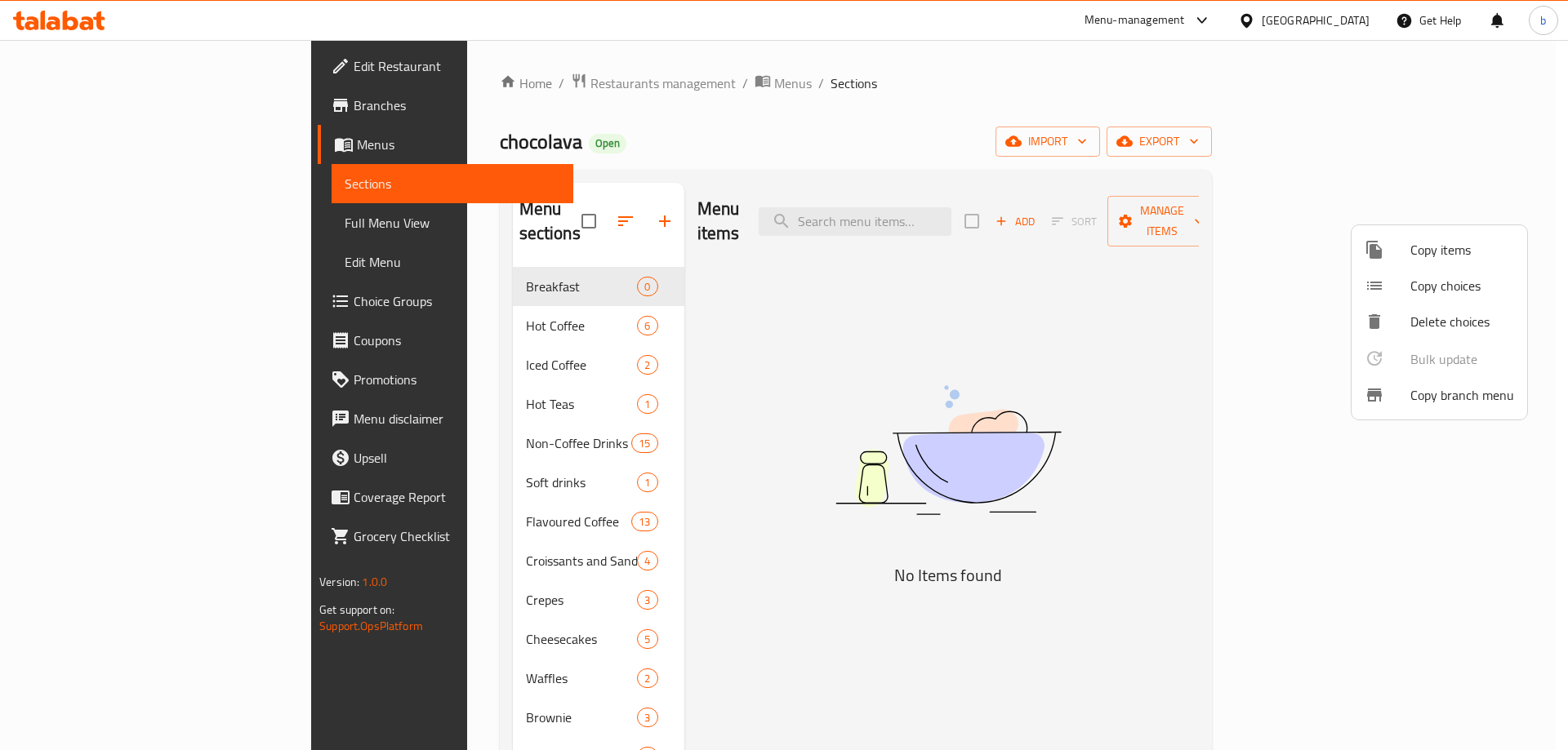
click at [83, 106] on div at bounding box center [784, 375] width 1568 height 750
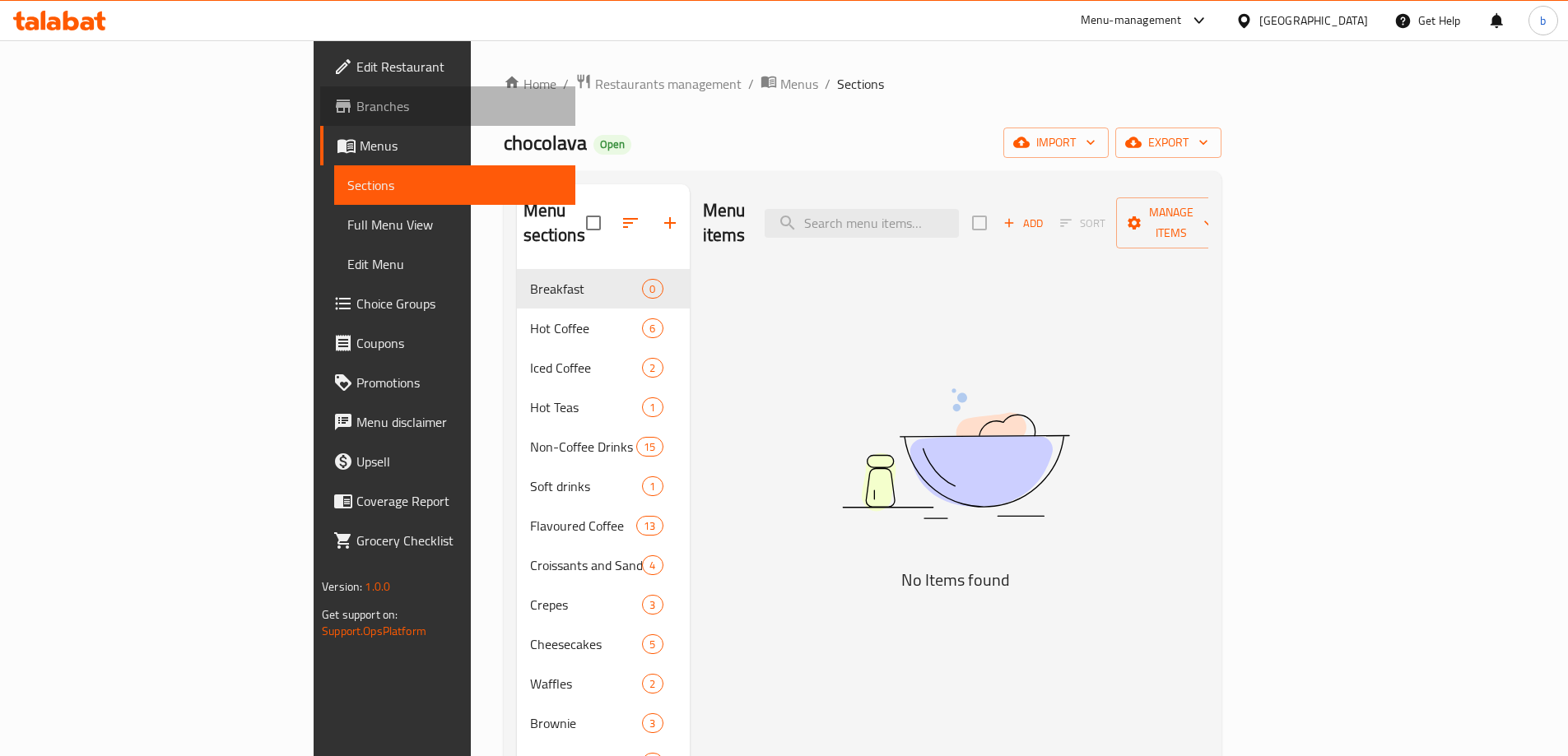
click at [357, 107] on span "Branches" at bounding box center [460, 106] width 206 height 19
